Goal: Find specific page/section: Find specific page/section

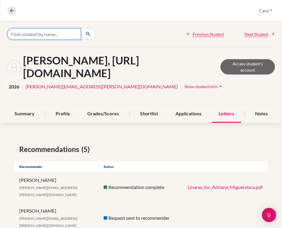
click at [71, 34] on input "Find student by name..." at bounding box center [43, 33] width 73 height 11
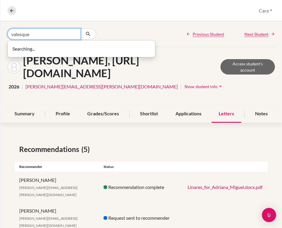
type input "[PERSON_NAME]"
click at [75, 33] on input "[PERSON_NAME]" at bounding box center [43, 33] width 73 height 11
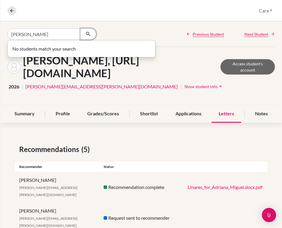
click at [93, 33] on button "button" at bounding box center [88, 33] width 16 height 11
type input "[PERSON_NAME]"
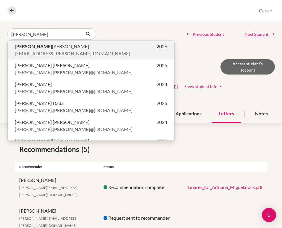
click at [46, 50] on span "[EMAIL_ADDRESS][PERSON_NAME][DOMAIN_NAME]" at bounding box center [72, 53] width 115 height 7
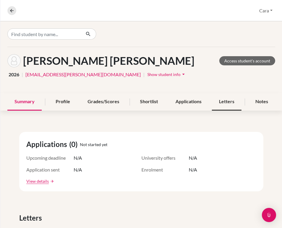
click at [228, 103] on div "Letters" at bounding box center [227, 101] width 30 height 17
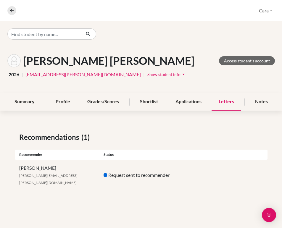
drag, startPoint x: 60, startPoint y: 167, endPoint x: 17, endPoint y: 171, distance: 43.4
click at [17, 171] on div "Gadiel Rachelson [EMAIL_ADDRESS][PERSON_NAME][DOMAIN_NAME]" at bounding box center [57, 174] width 84 height 21
copy div "[PERSON_NAME]"
